Goal: Task Accomplishment & Management: Use online tool/utility

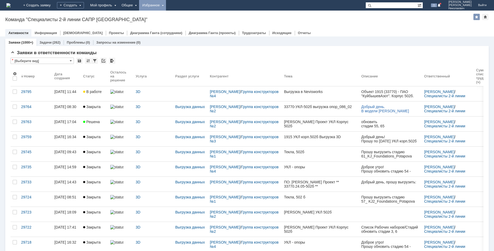
click at [166, 7] on div "Избранное" at bounding box center [152, 5] width 27 height 11
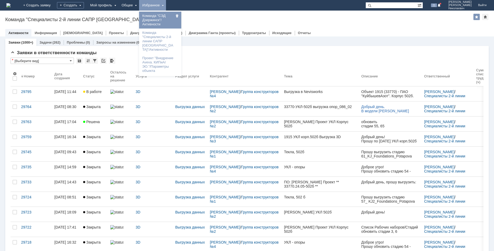
click at [180, 17] on link "Команда "СЭД Дзержинск"/Активности" at bounding box center [160, 20] width 40 height 15
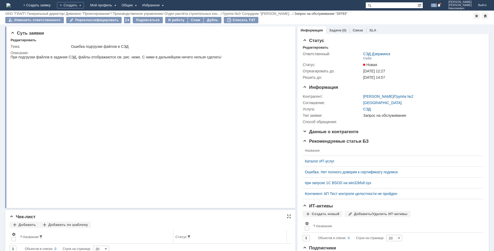
scroll to position [26, 0]
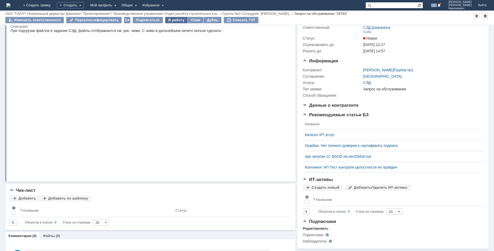
click at [178, 20] on div "В работу" at bounding box center [176, 20] width 22 height 6
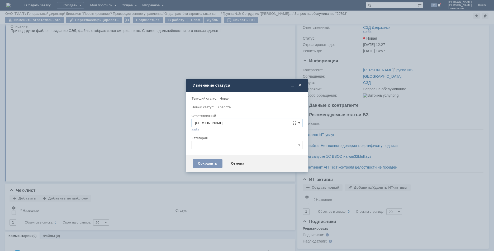
click at [216, 148] on input "text" at bounding box center [246, 145] width 111 height 8
click at [216, 133] on div at bounding box center [246, 134] width 111 height 4
click at [204, 165] on div "Сохранить" at bounding box center [208, 163] width 30 height 8
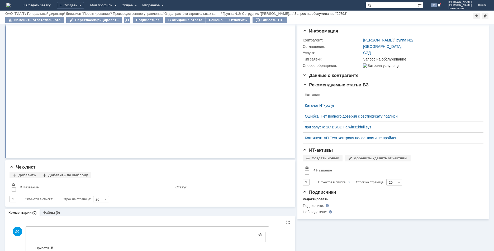
scroll to position [0, 0]
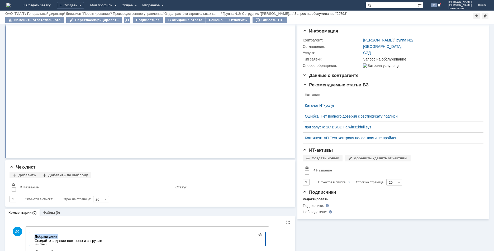
copy div "Добрый день"
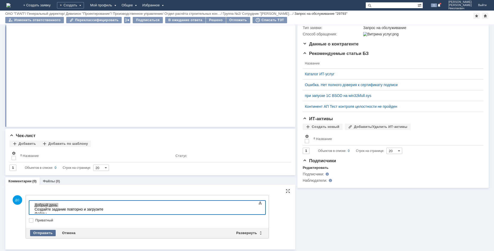
click at [35, 232] on div "Отправить" at bounding box center [43, 232] width 26 height 6
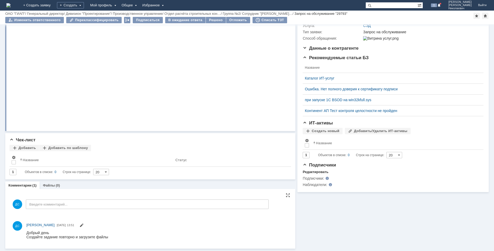
scroll to position [0, 0]
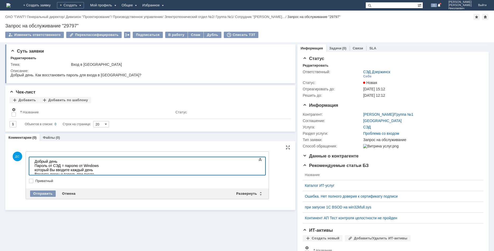
click at [109, 172] on div "Введите логин и пароль при входе вручную, а не черз автоматическое заполнение" at bounding box center [72, 178] width 75 height 13
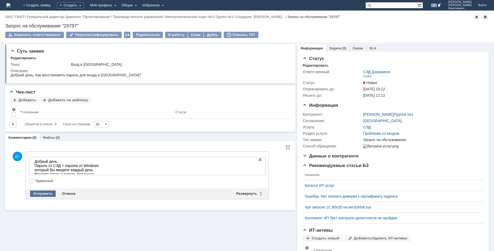
click at [49, 195] on div "Отправить" at bounding box center [43, 193] width 26 height 6
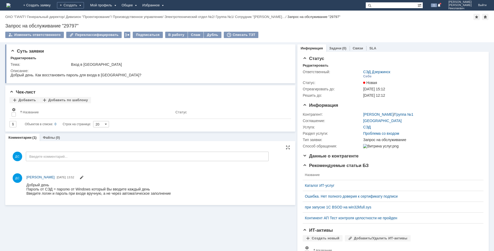
click at [159, 33] on div "Изменить ответственного Переклассифицировать Подписаться В работу Спам Дубль Сп…" at bounding box center [246, 37] width 483 height 11
click at [166, 34] on div "В работу" at bounding box center [176, 35] width 22 height 6
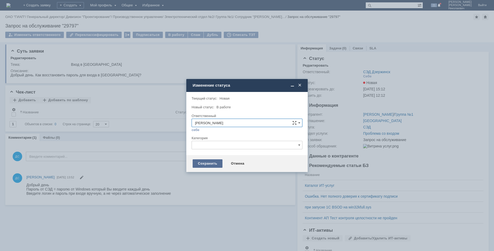
click at [204, 162] on div "Сохранить" at bounding box center [208, 163] width 30 height 8
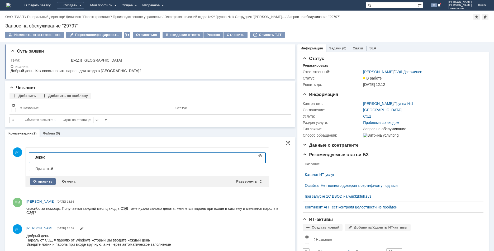
click at [46, 178] on div "Отправить" at bounding box center [43, 181] width 26 height 6
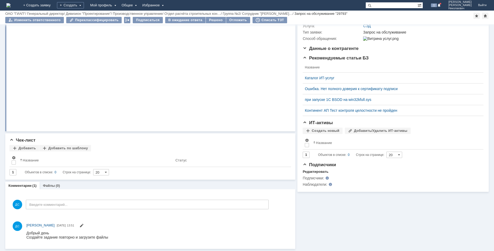
scroll to position [73, 0]
